Goal: Find specific page/section: Find specific page/section

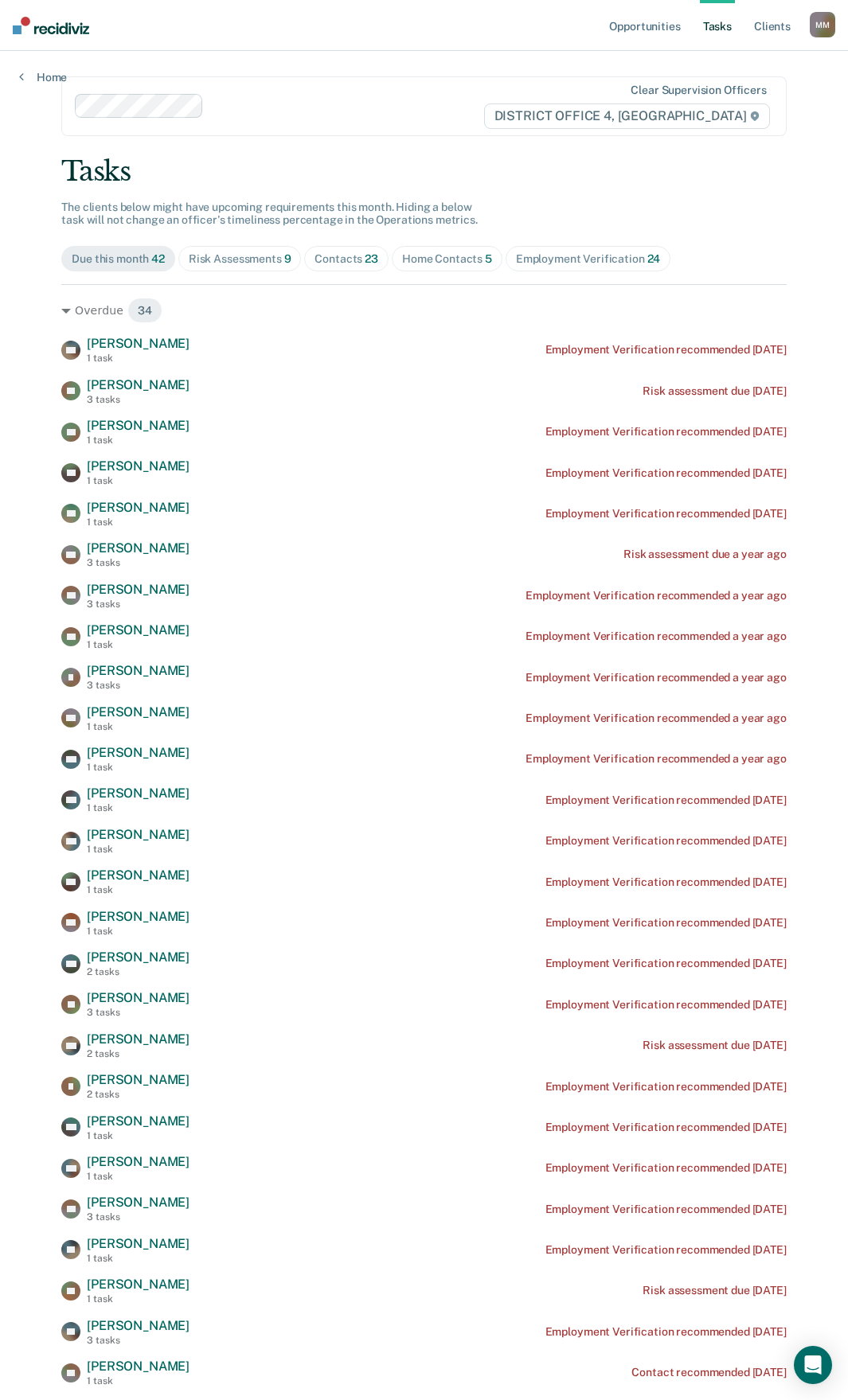
click at [426, 260] on div "Home Contacts 5" at bounding box center [447, 259] width 90 height 14
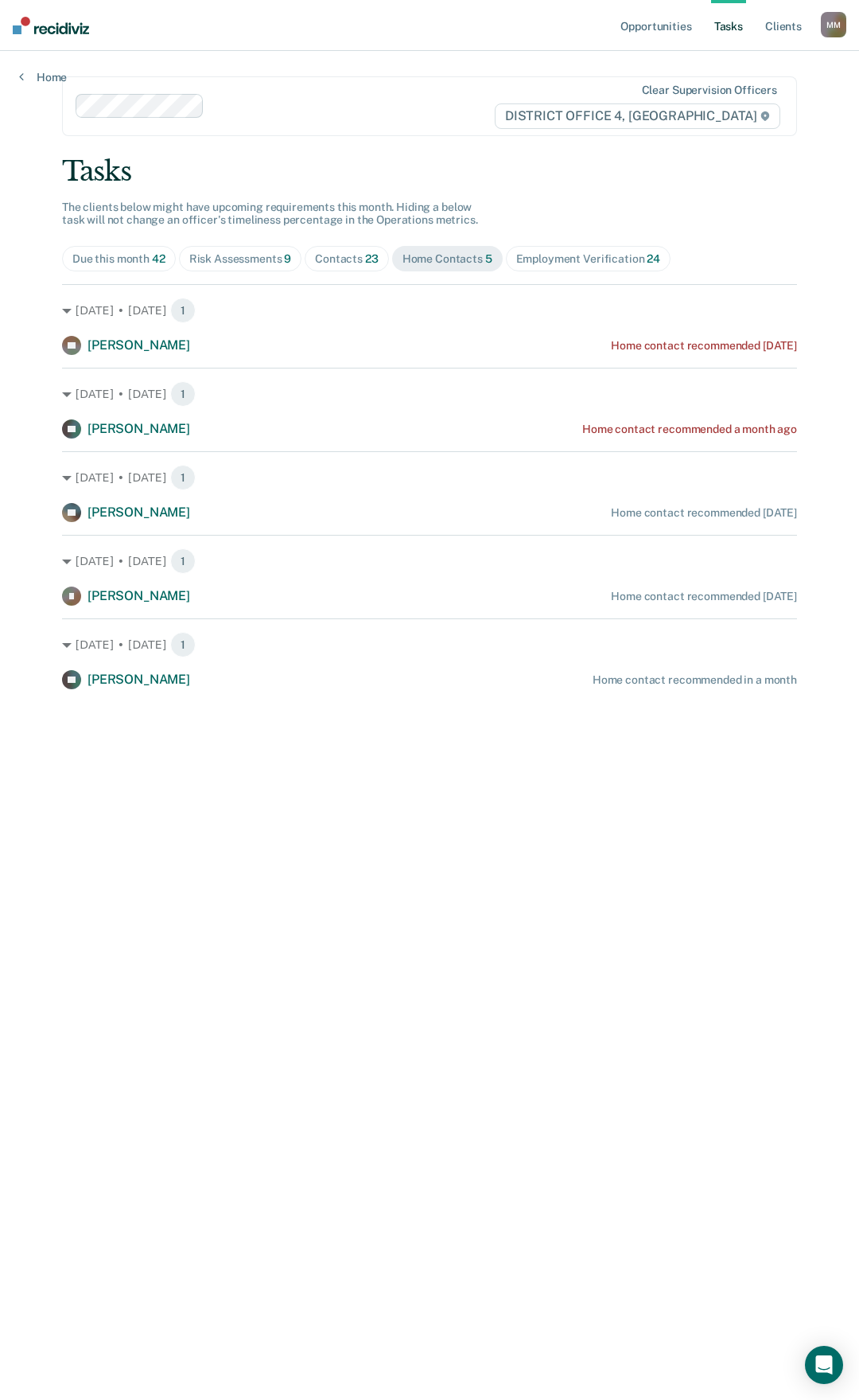
click at [375, 259] on span "23" at bounding box center [372, 258] width 14 height 13
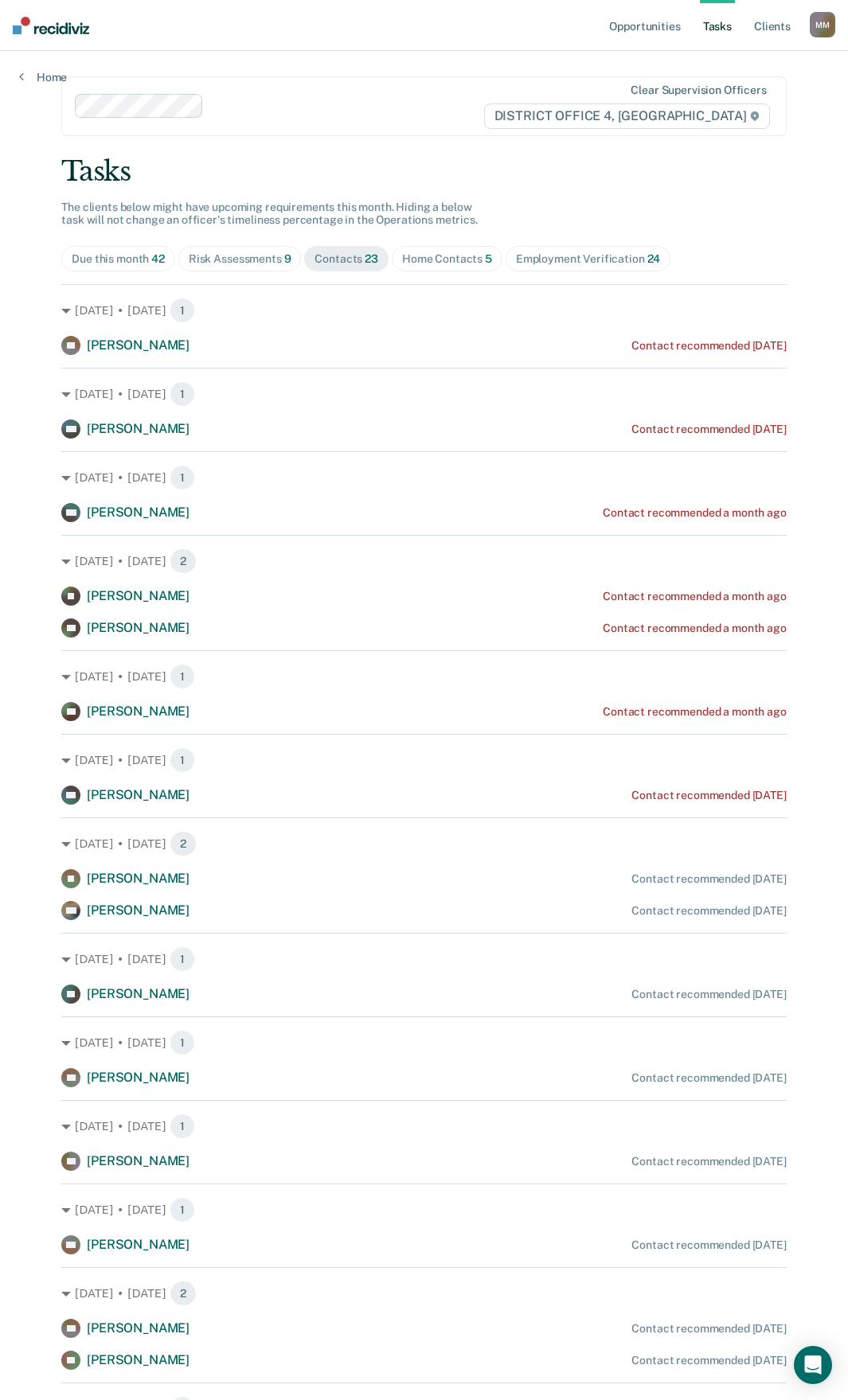
click at [243, 264] on div "Risk Assessments 9" at bounding box center [240, 259] width 103 height 14
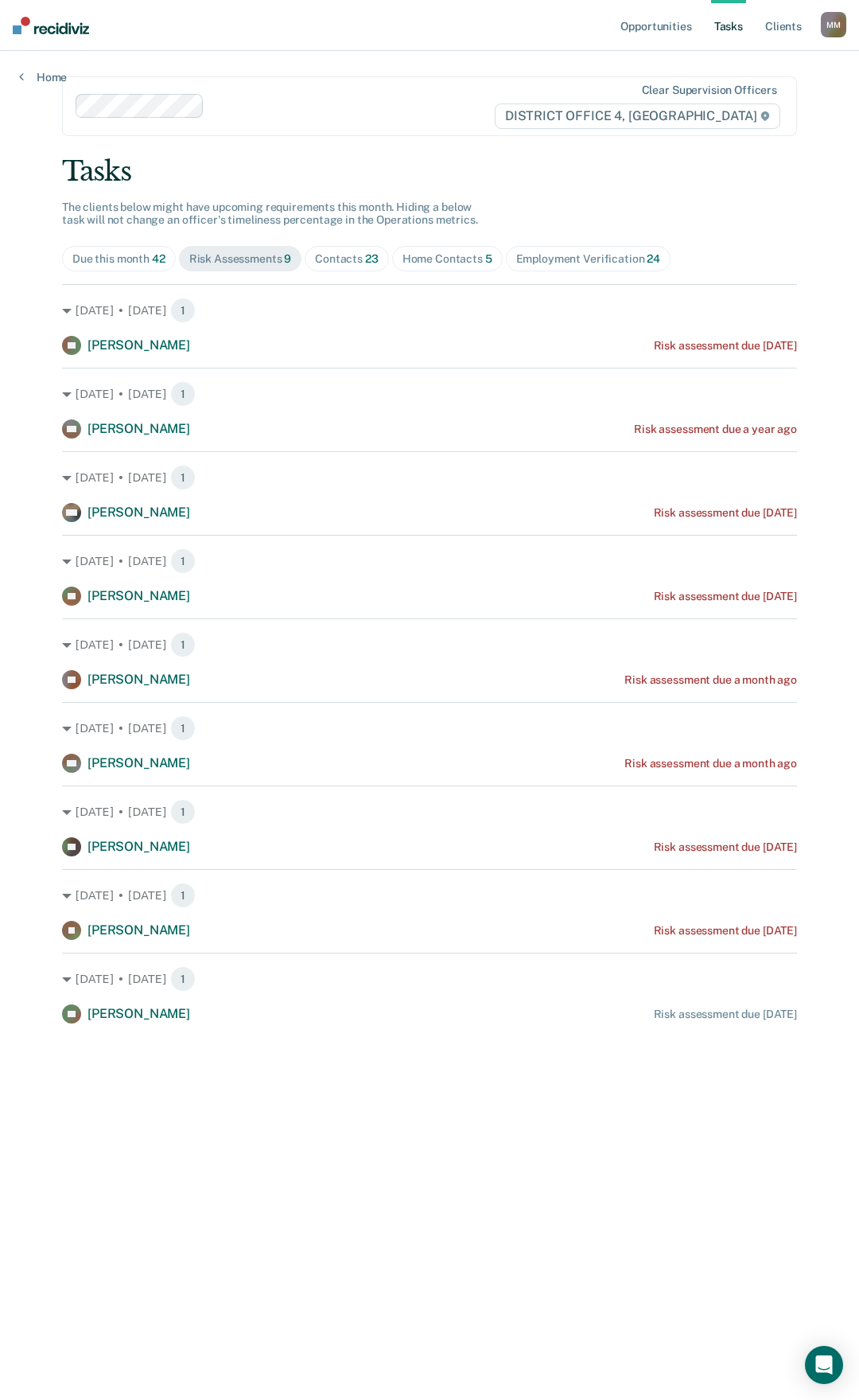
click at [529, 259] on div "Employment Verification 24" at bounding box center [587, 259] width 144 height 14
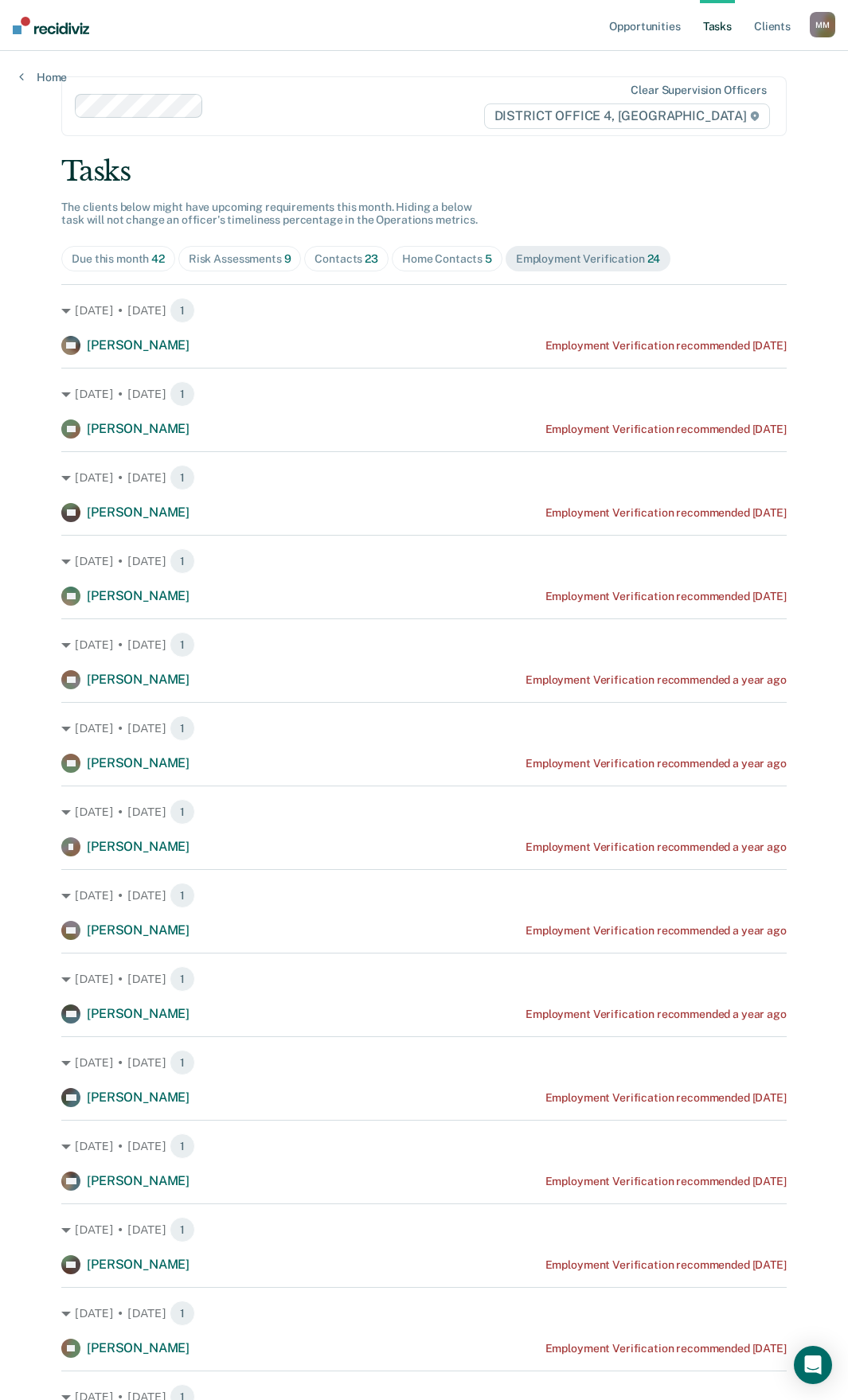
click at [392, 92] on div "Clear supervision officers DISTRICT OFFICE 4, [GEOGRAPHIC_DATA]" at bounding box center [424, 106] width 726 height 60
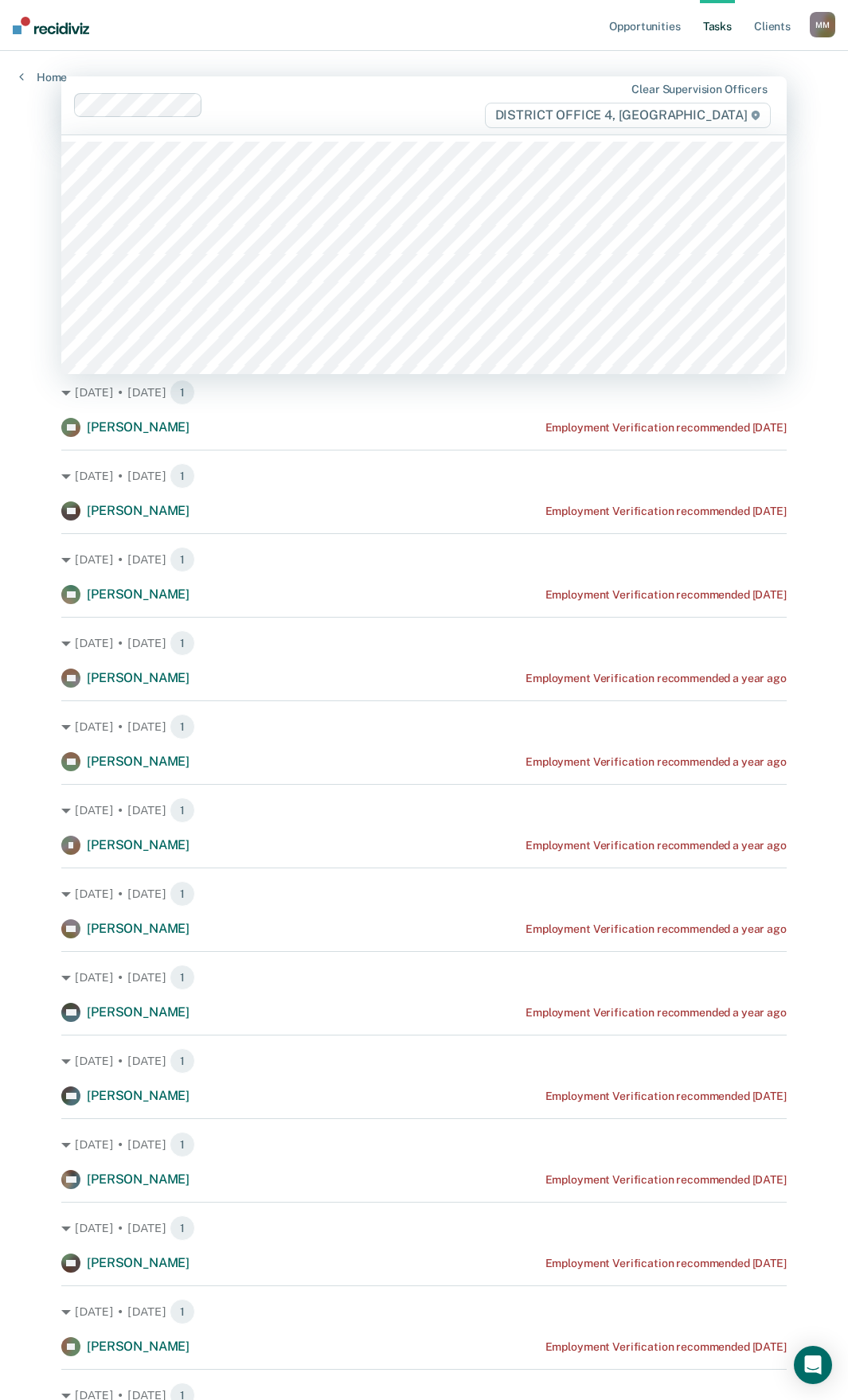
click at [840, 132] on div "Opportunities Tasks Client s [PERSON_NAME] Profile How it works Log Out Home 74…" at bounding box center [424, 1169] width 848 height 2340
